Goal: Information Seeking & Learning: Learn about a topic

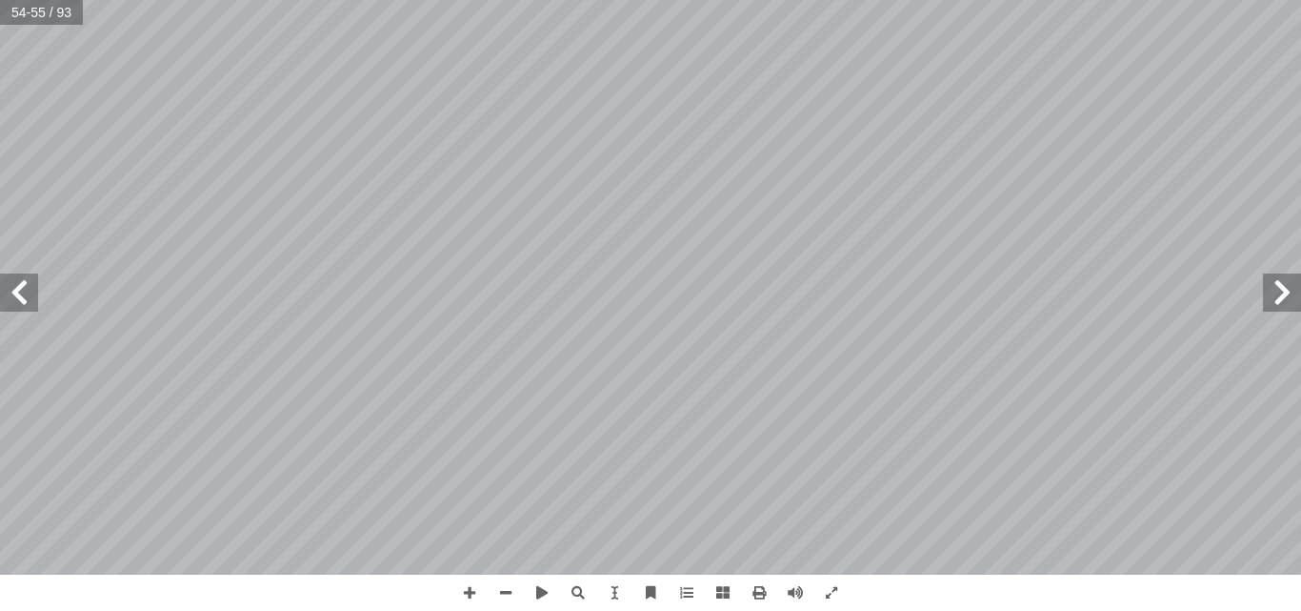
click at [19, 292] on span at bounding box center [19, 292] width 38 height 38
click at [17, 282] on span at bounding box center [19, 292] width 38 height 38
click at [1285, 291] on span at bounding box center [1282, 292] width 38 height 38
click at [1283, 293] on span at bounding box center [1282, 292] width 38 height 38
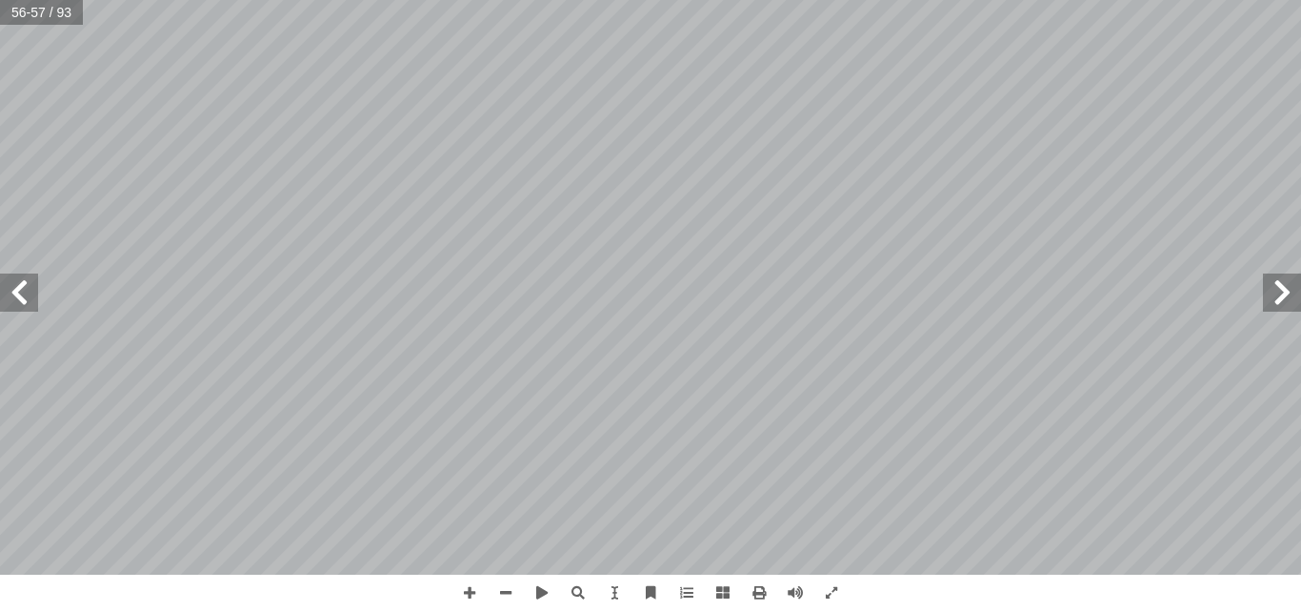
click at [1283, 293] on span at bounding box center [1282, 292] width 38 height 38
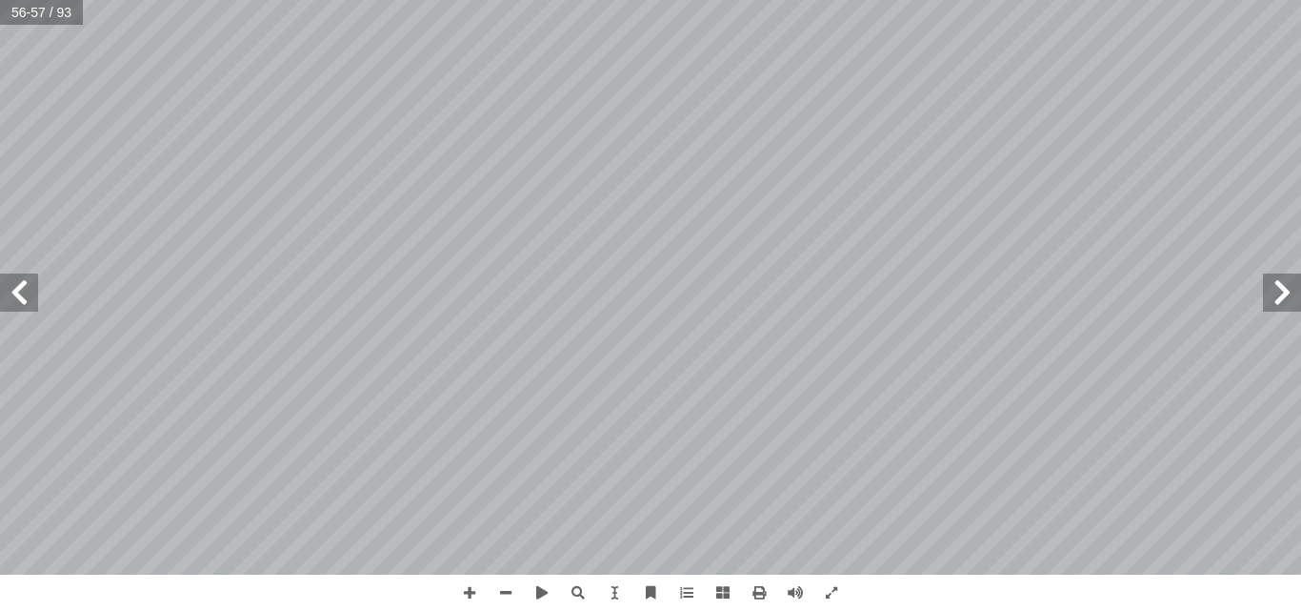
click at [1283, 293] on span at bounding box center [1282, 292] width 38 height 38
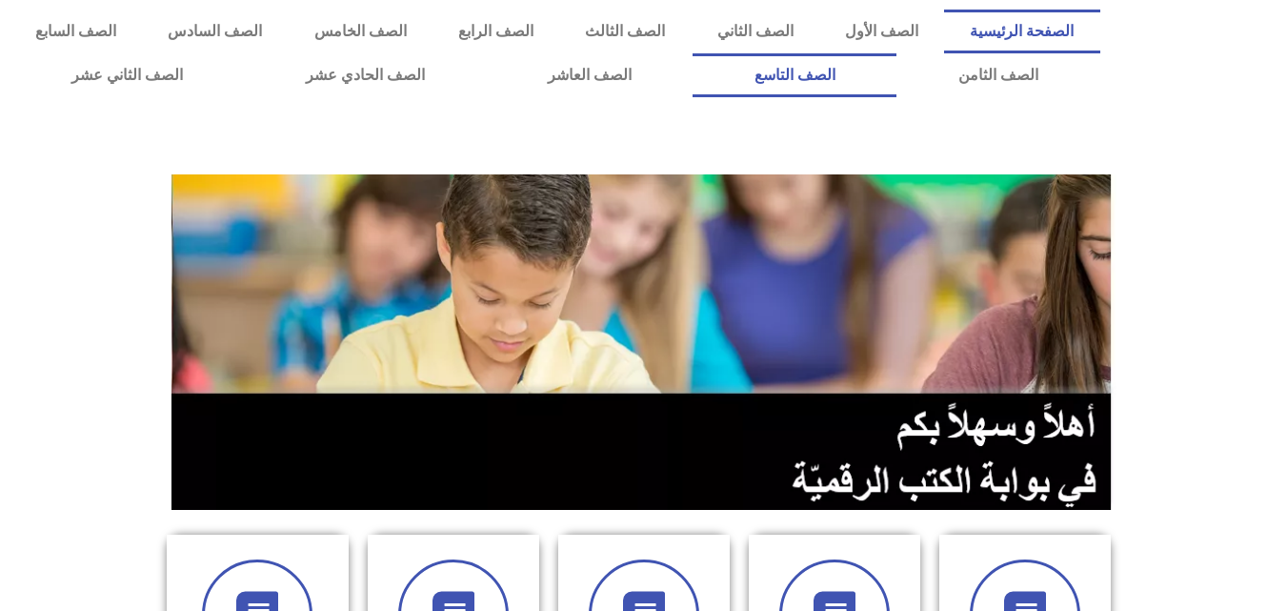
click at [693, 53] on link "الصف التاسع" at bounding box center [795, 75] width 204 height 44
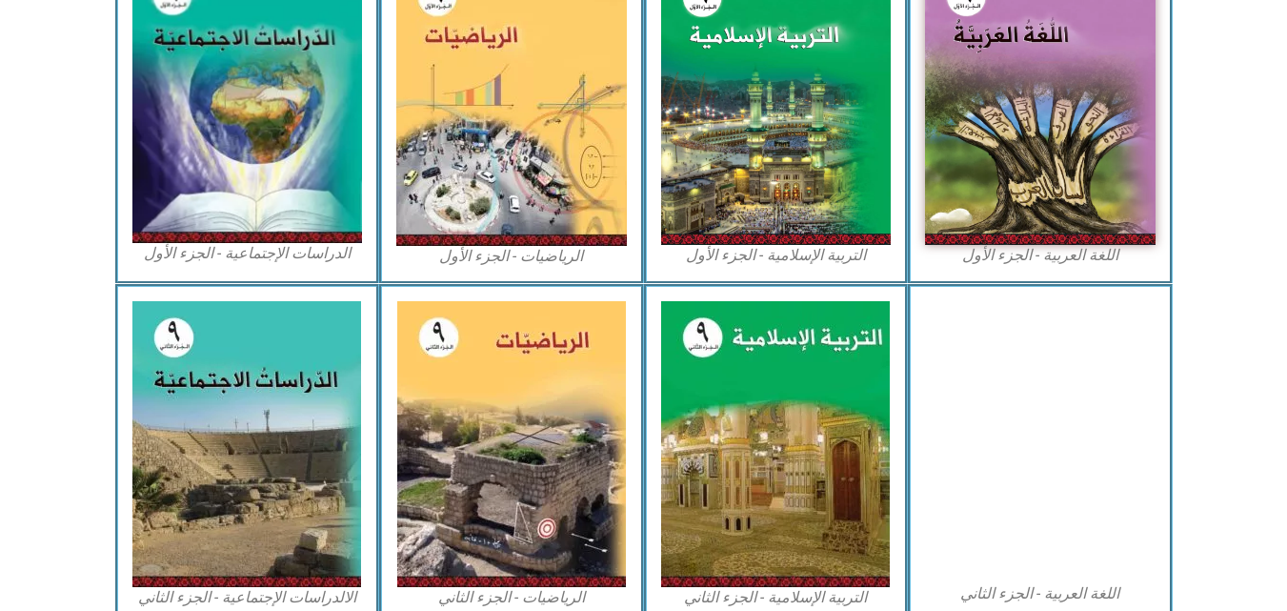
scroll to position [667, 0]
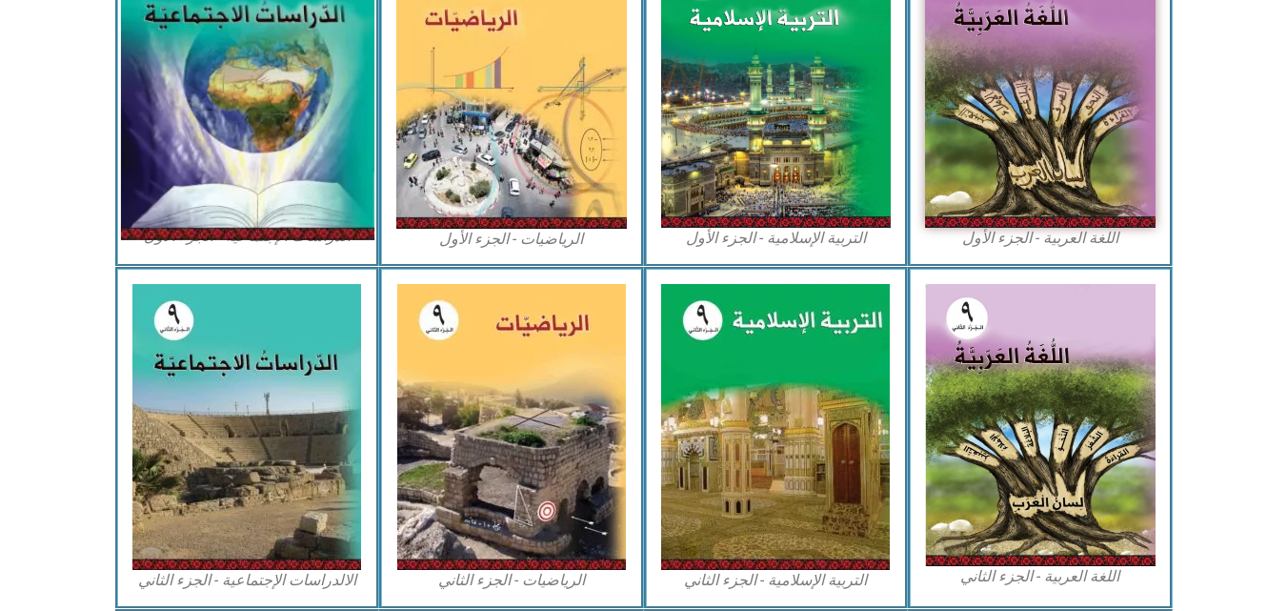
click at [248, 101] on img at bounding box center [246, 86] width 253 height 312
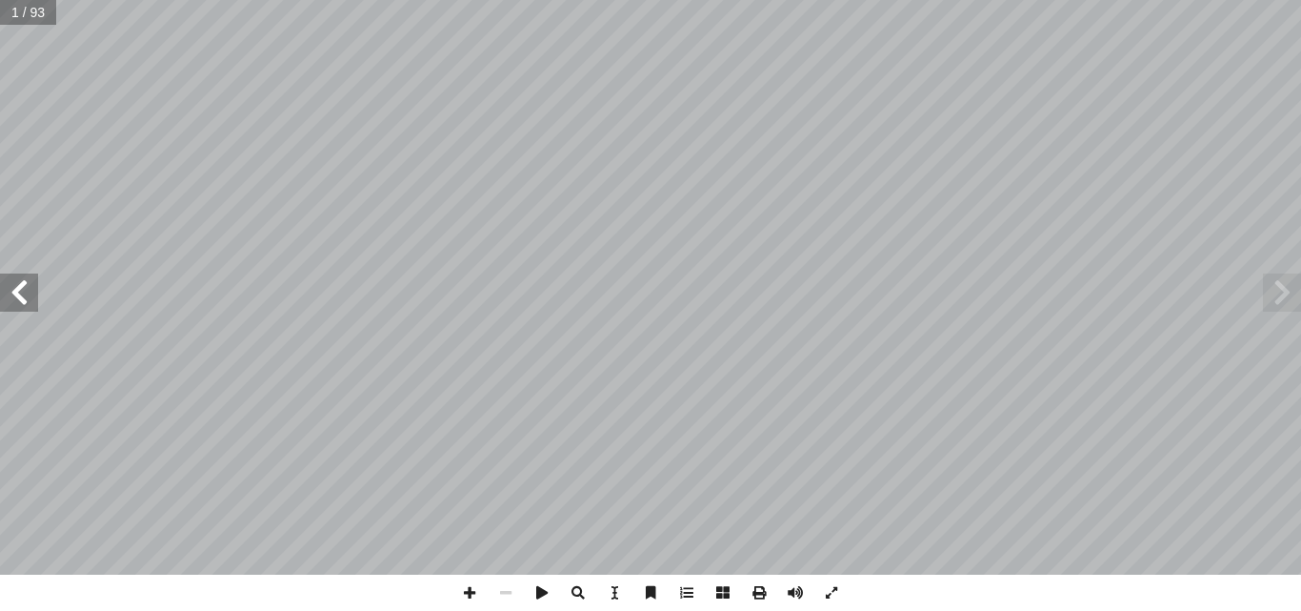
click at [29, 301] on span at bounding box center [19, 292] width 38 height 38
click at [1282, 296] on span at bounding box center [1282, 292] width 38 height 38
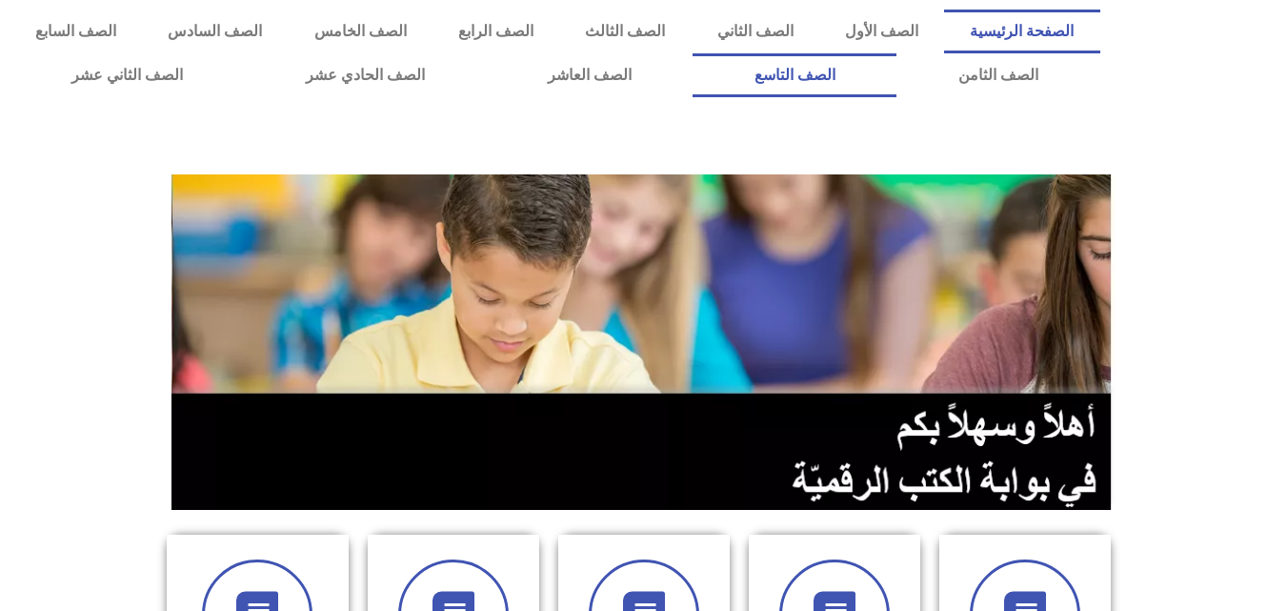
click at [693, 53] on link "الصف التاسع" at bounding box center [795, 75] width 204 height 44
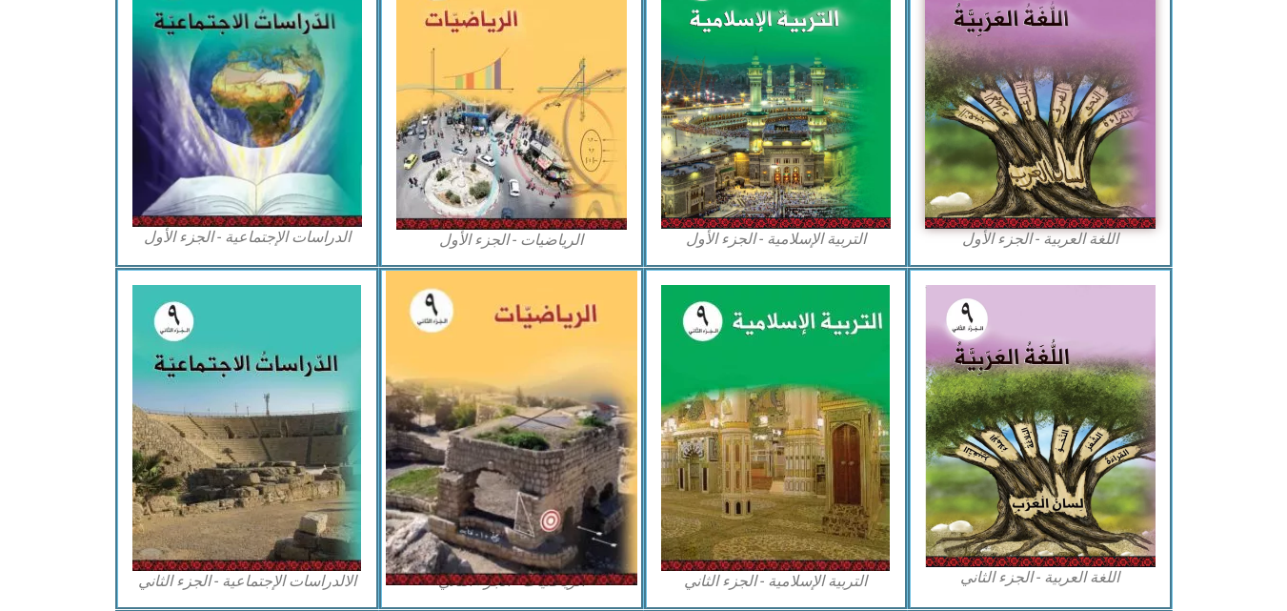
scroll to position [667, 0]
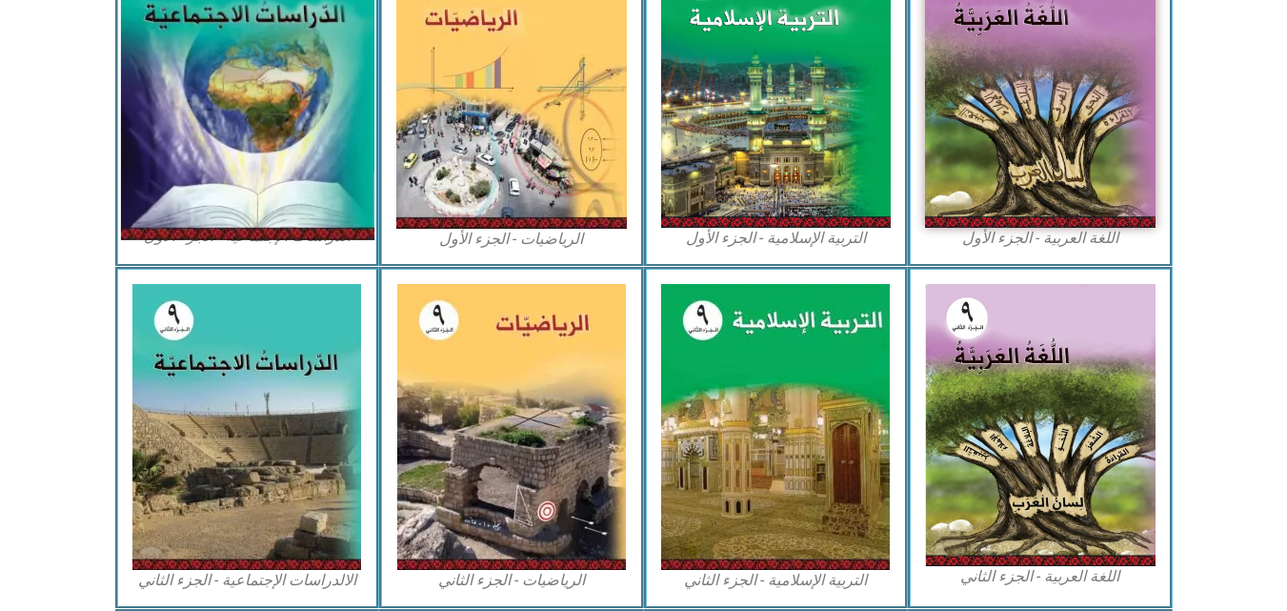
click at [254, 75] on img at bounding box center [246, 86] width 253 height 312
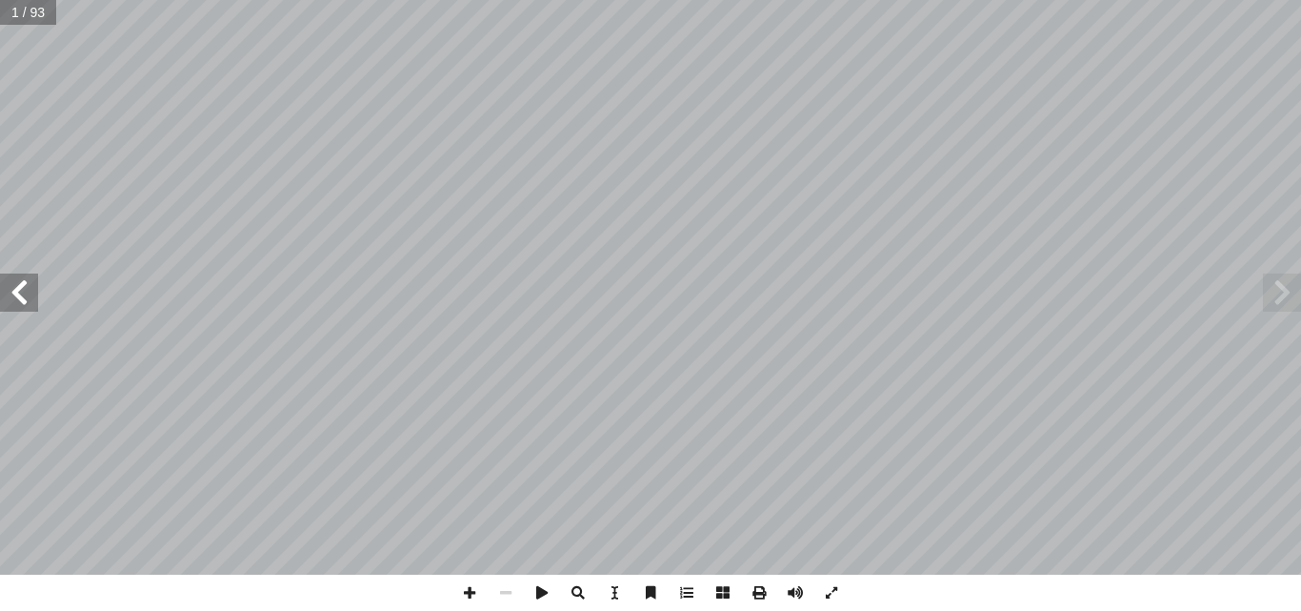
click at [25, 289] on span at bounding box center [19, 292] width 38 height 38
click at [578, 594] on span at bounding box center [578, 592] width 36 height 36
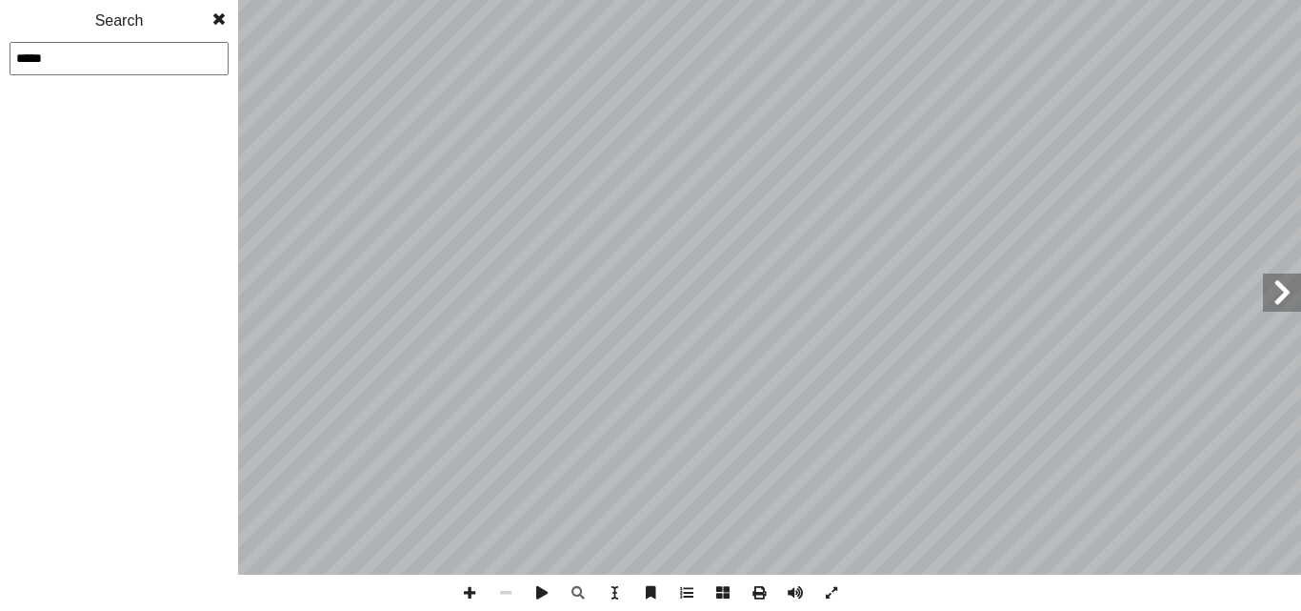
type input "*****"
click at [221, 16] on span at bounding box center [219, 19] width 34 height 38
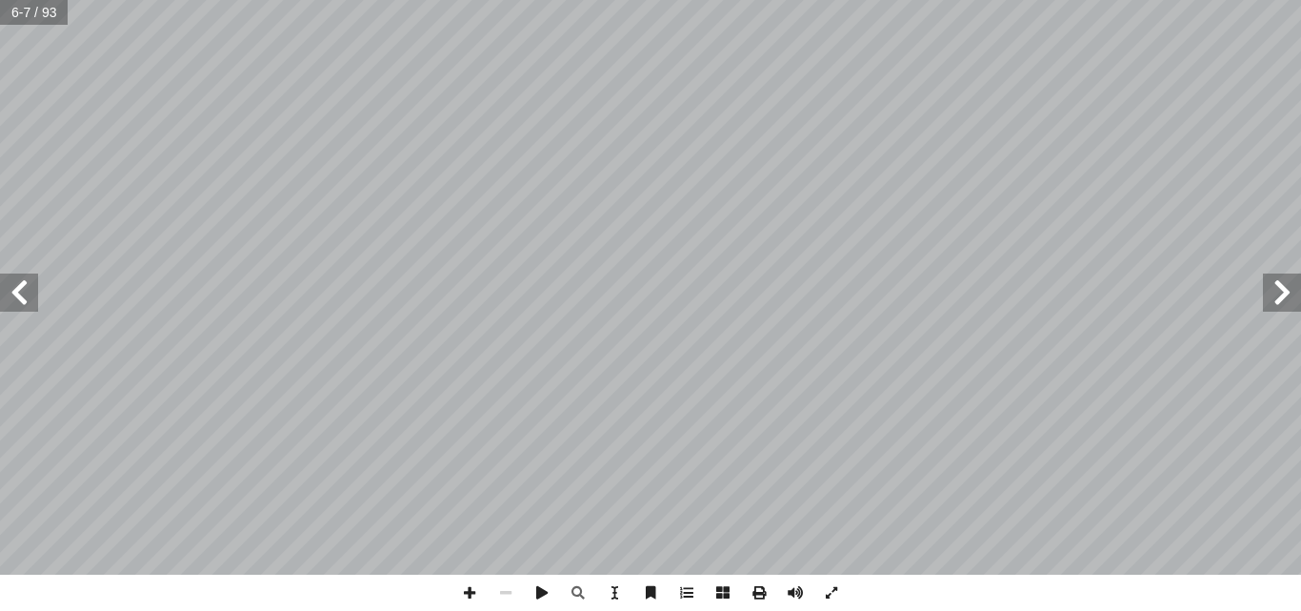
click at [26, 291] on span at bounding box center [19, 292] width 38 height 38
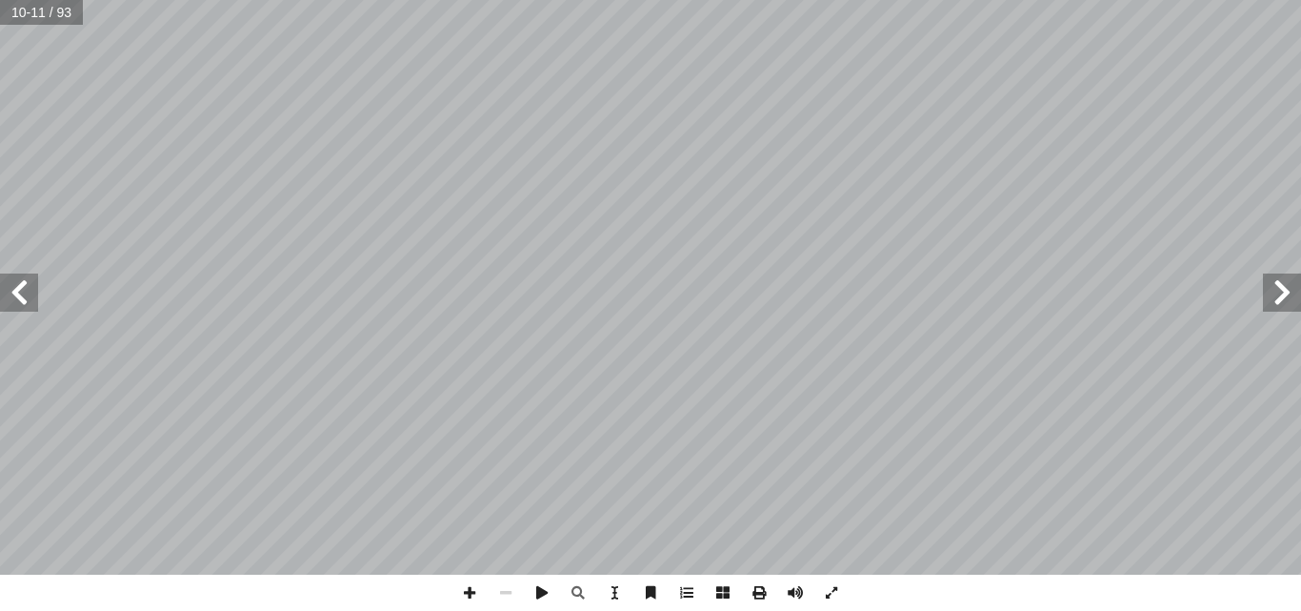
click at [26, 291] on span at bounding box center [19, 292] width 38 height 38
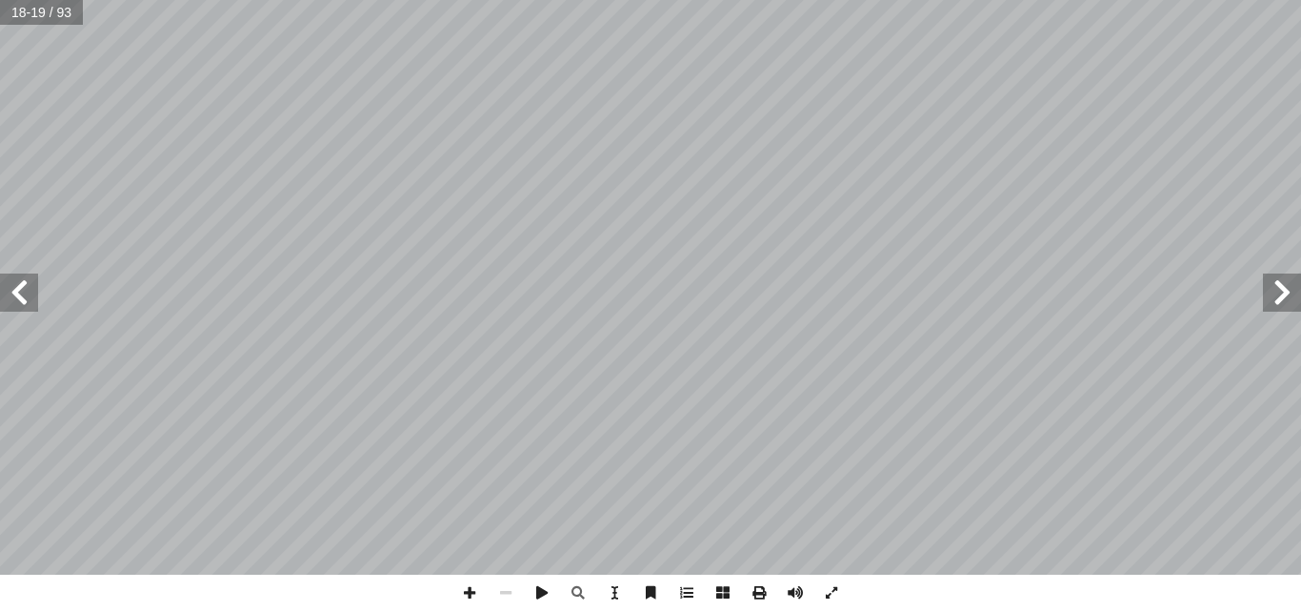
click at [26, 291] on span at bounding box center [19, 292] width 38 height 38
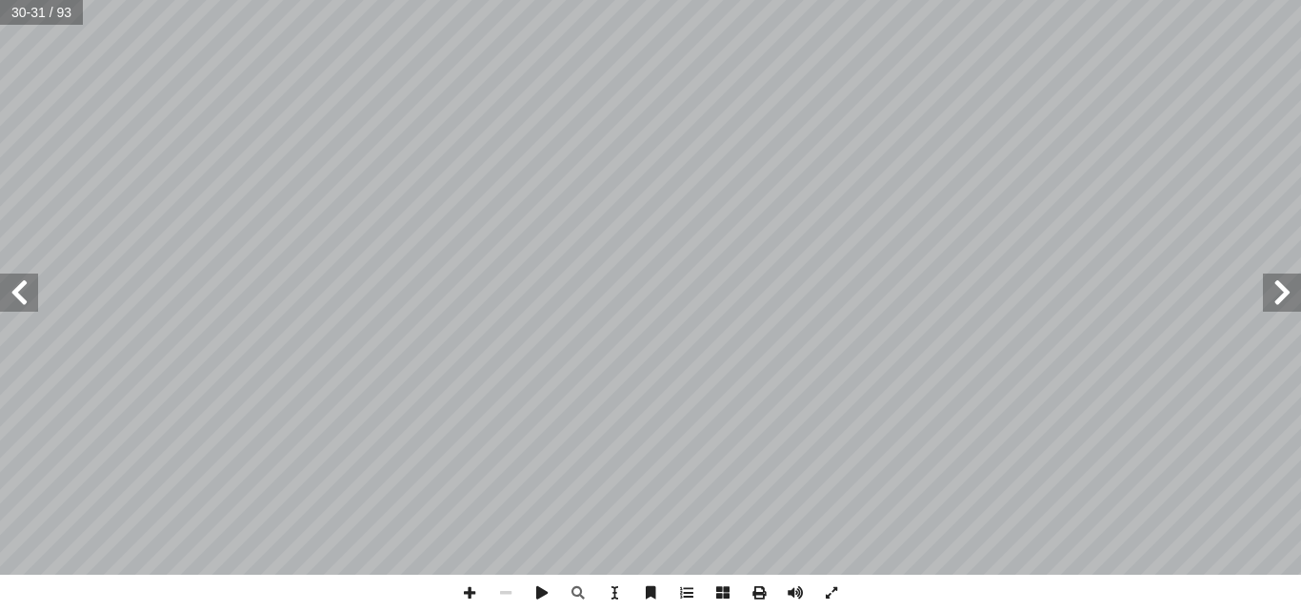
click at [26, 291] on span at bounding box center [19, 292] width 38 height 38
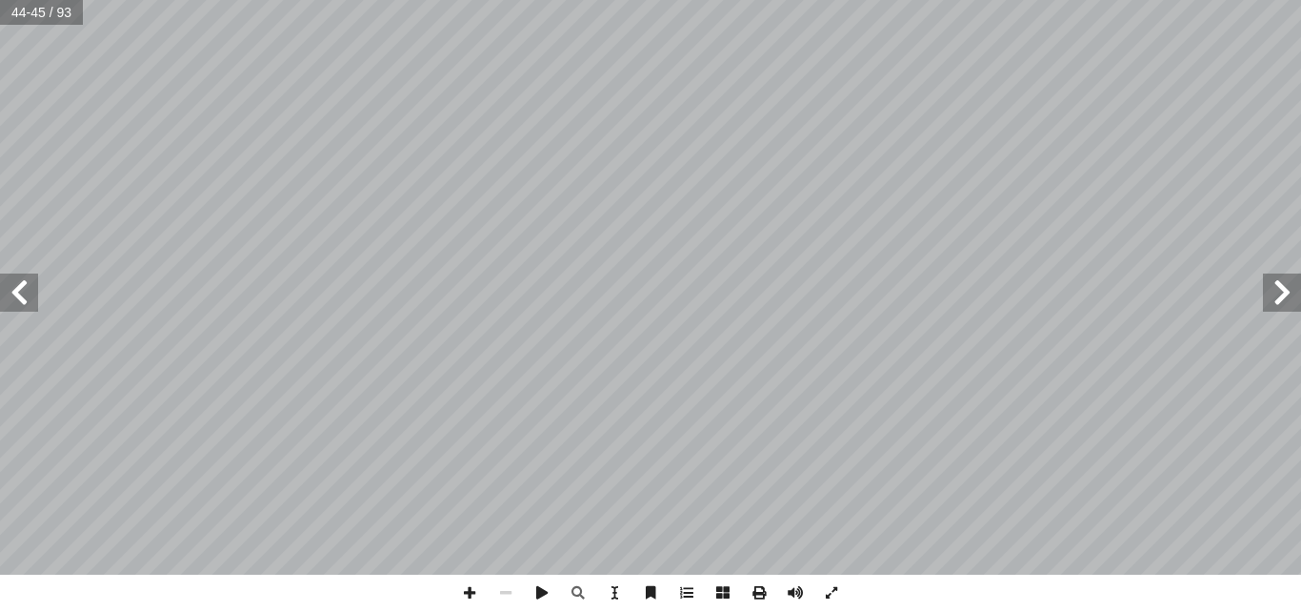
click at [26, 291] on span at bounding box center [19, 292] width 38 height 38
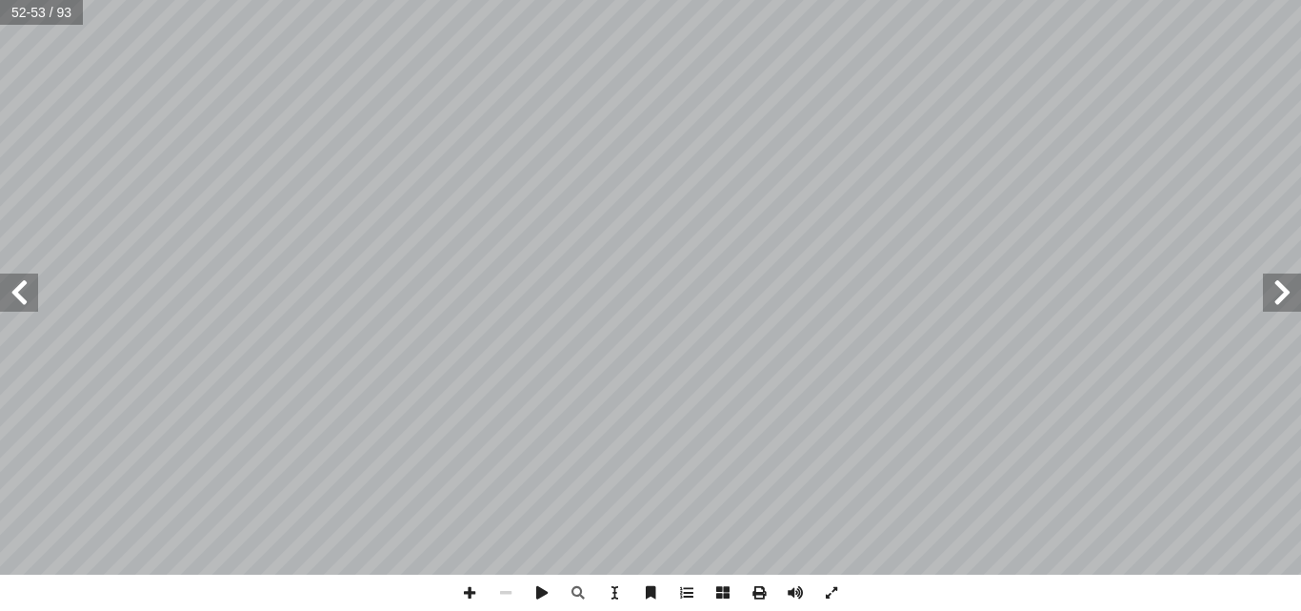
click at [26, 291] on span at bounding box center [19, 292] width 38 height 38
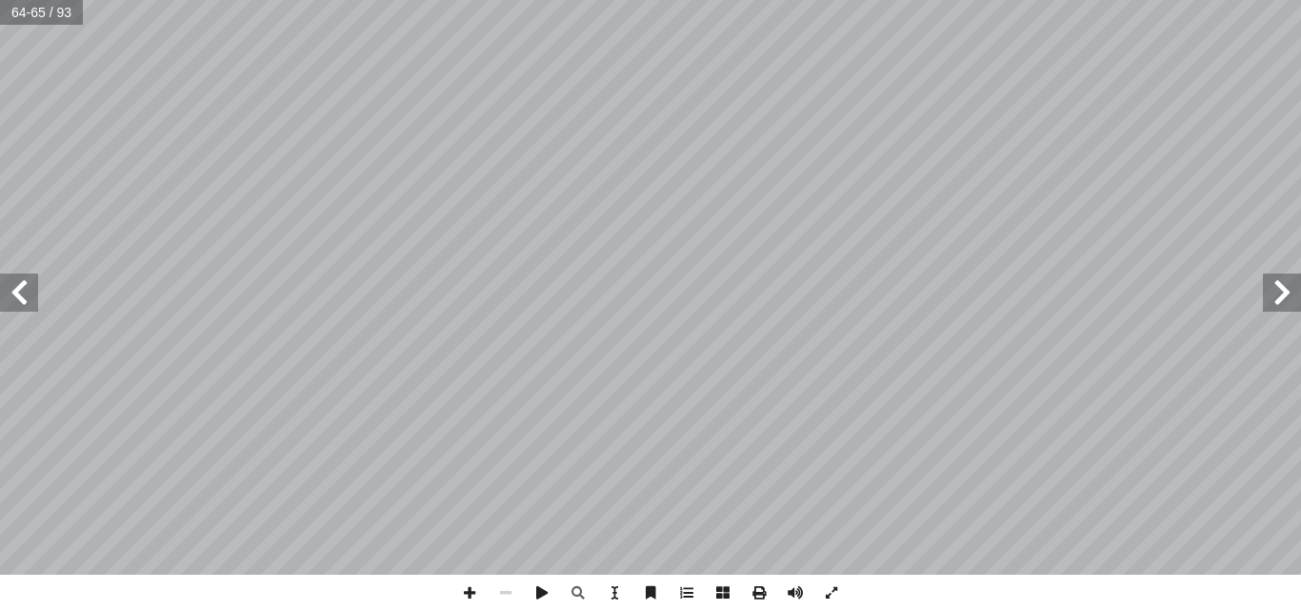
click at [26, 291] on span at bounding box center [19, 292] width 38 height 38
click at [1283, 282] on span at bounding box center [1282, 292] width 38 height 38
click at [26, 297] on span at bounding box center [19, 292] width 38 height 38
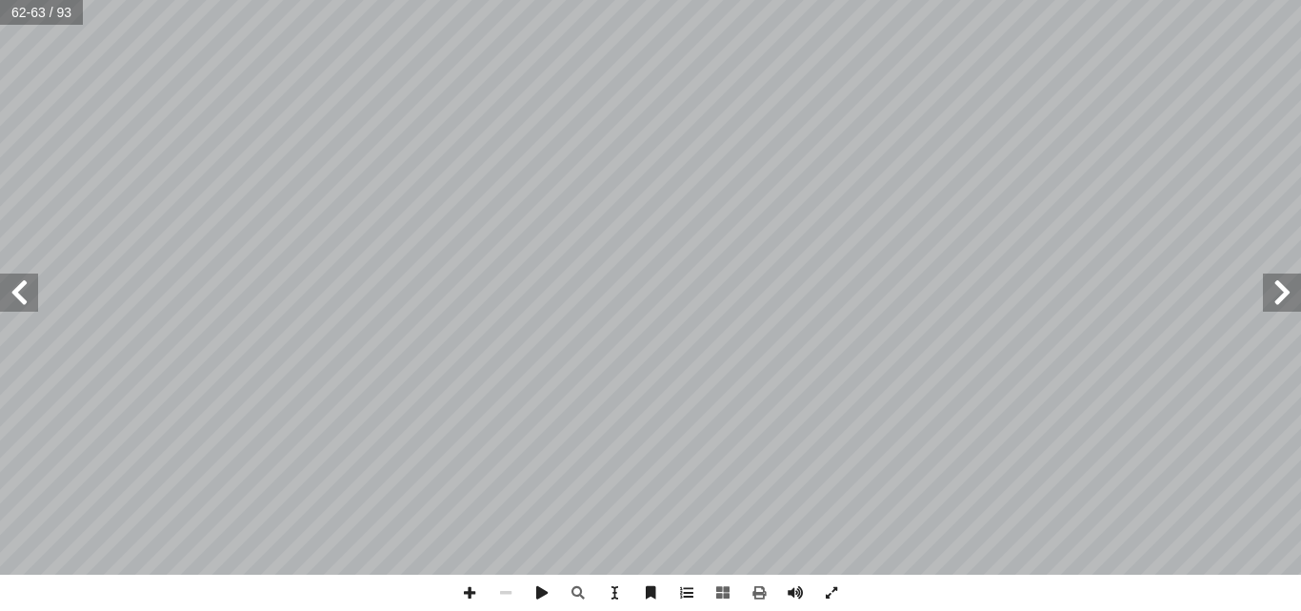
click at [28, 288] on span at bounding box center [19, 292] width 38 height 38
click at [1288, 290] on span at bounding box center [1282, 292] width 38 height 38
click at [467, 587] on span at bounding box center [470, 592] width 36 height 36
click at [24, 292] on span at bounding box center [19, 292] width 38 height 38
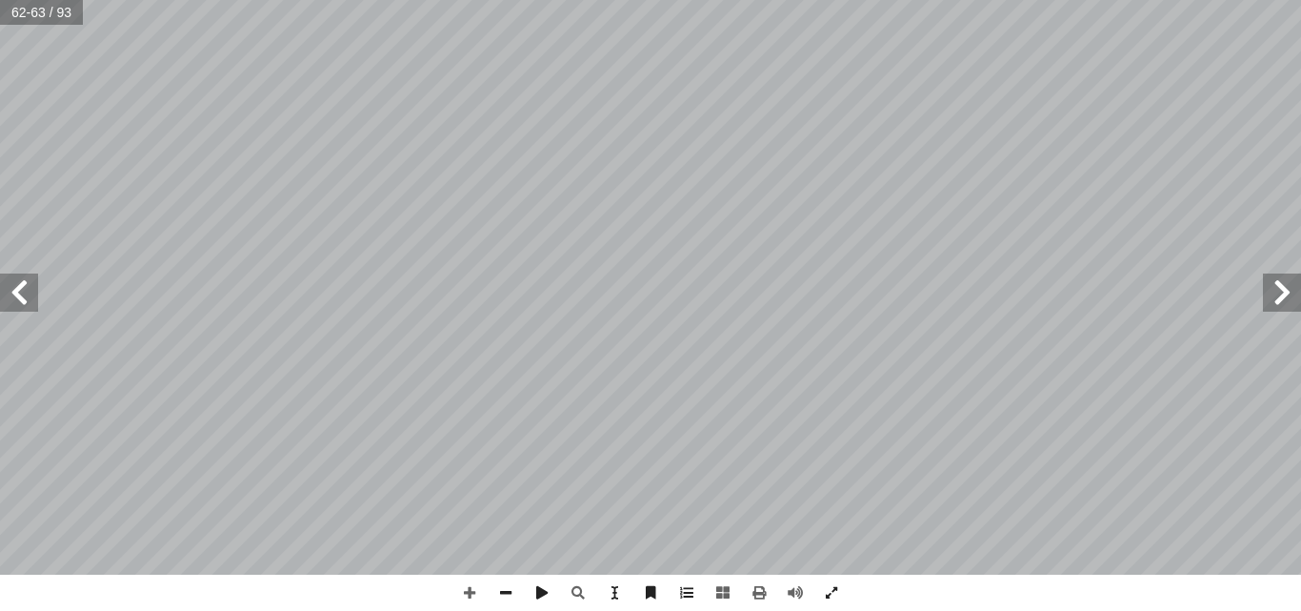
click at [1284, 295] on span at bounding box center [1282, 292] width 38 height 38
click at [20, 292] on span at bounding box center [19, 292] width 38 height 38
click at [469, 593] on span at bounding box center [470, 592] width 36 height 36
click at [472, 587] on span at bounding box center [470, 592] width 36 height 36
click at [19, 291] on span at bounding box center [19, 292] width 38 height 38
